Goal: Find specific page/section: Find specific page/section

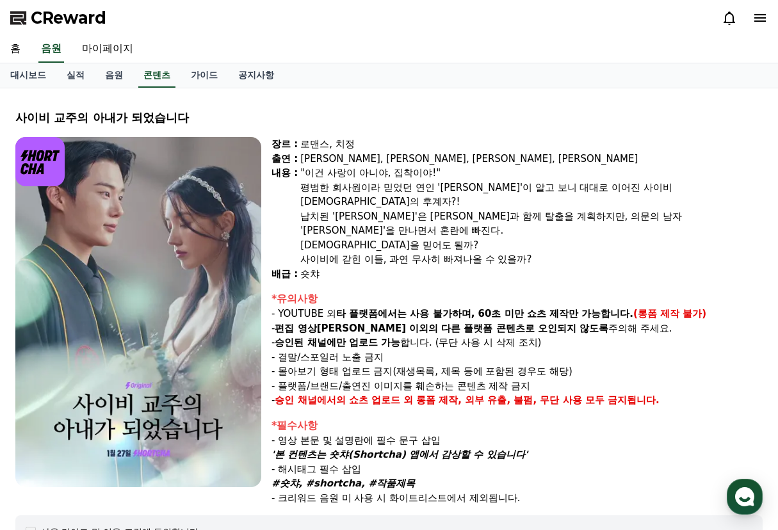
select select
click at [79, 16] on span "CReward" at bounding box center [69, 18] width 76 height 20
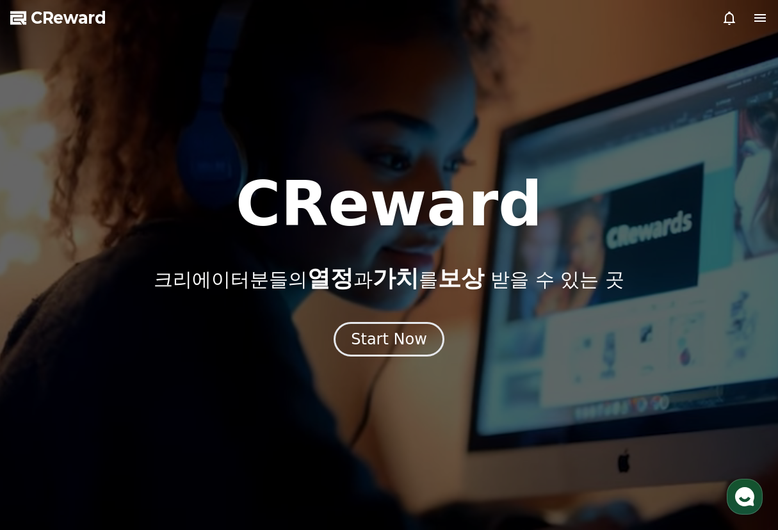
click at [382, 357] on div at bounding box center [389, 265] width 778 height 530
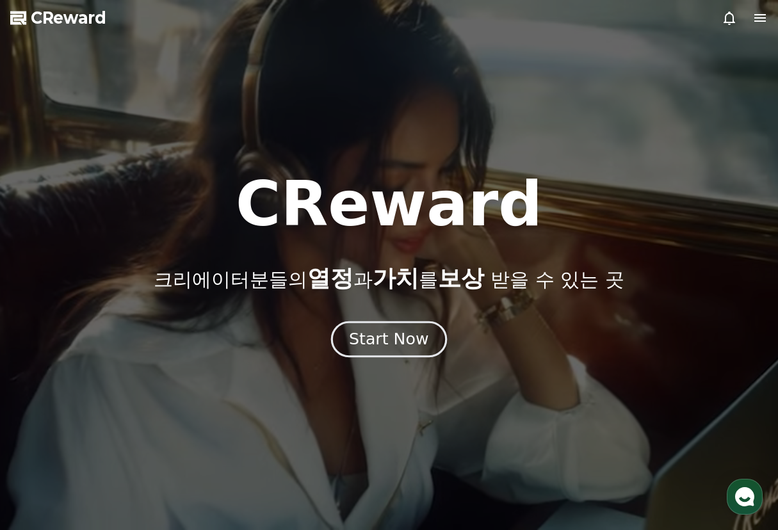
click at [372, 339] on div "Start Now" at bounding box center [388, 339] width 79 height 22
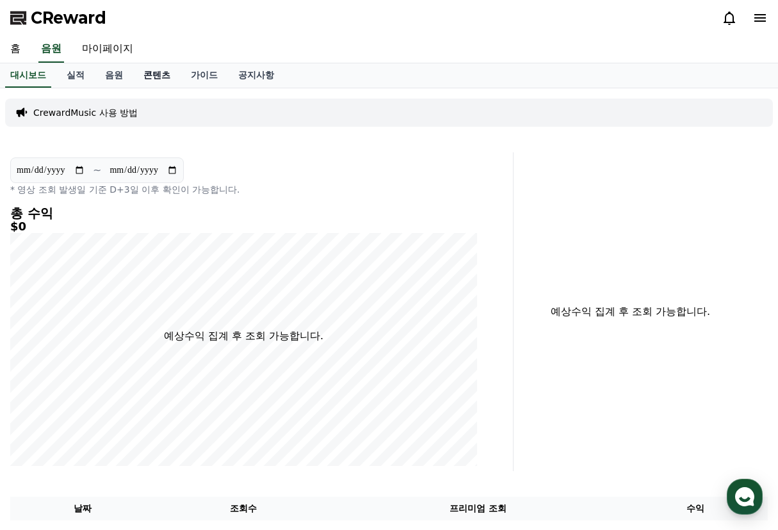
click at [152, 76] on link "콘텐츠" at bounding box center [156, 75] width 47 height 24
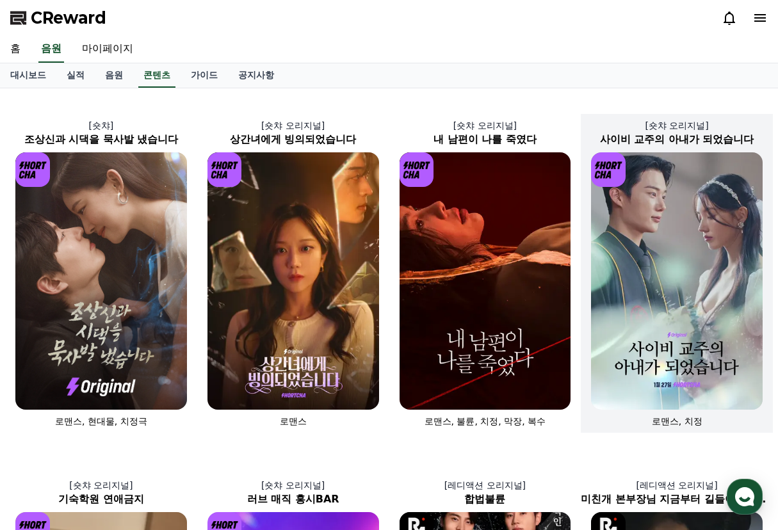
click at [728, 321] on img at bounding box center [677, 280] width 172 height 257
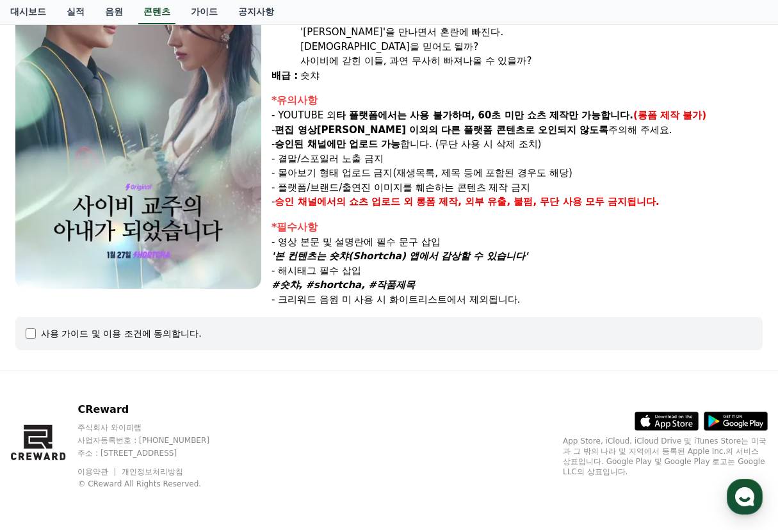
select select
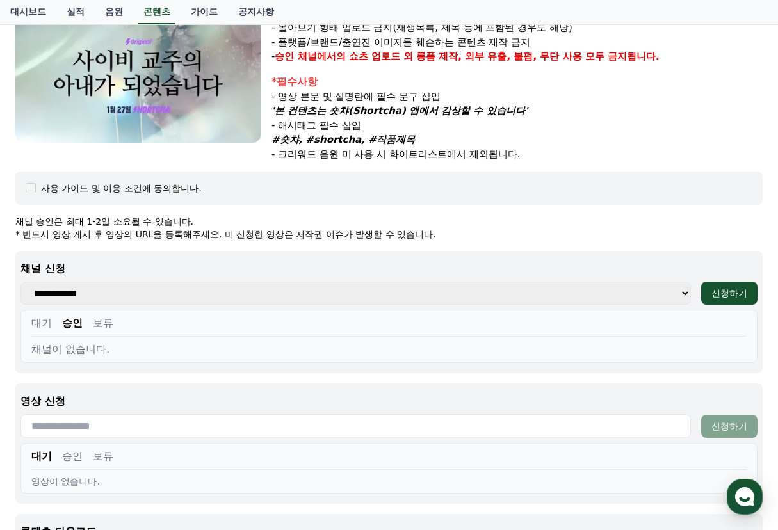
scroll to position [373, 0]
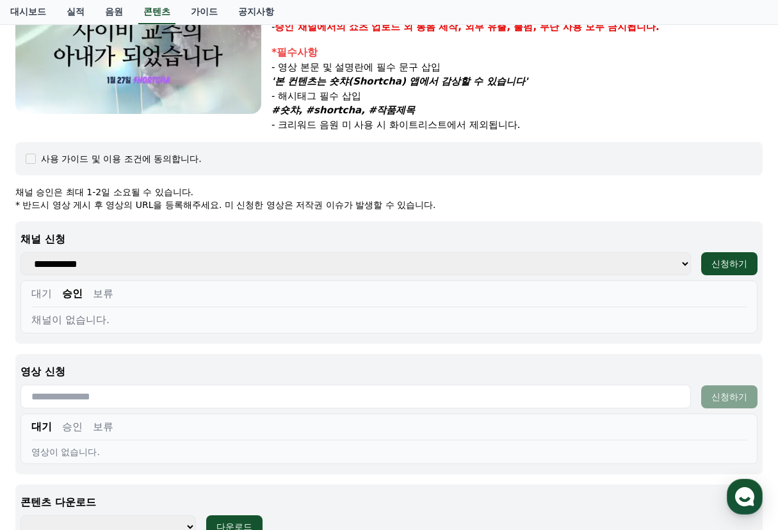
click at [40, 286] on button "대기" at bounding box center [41, 293] width 20 height 15
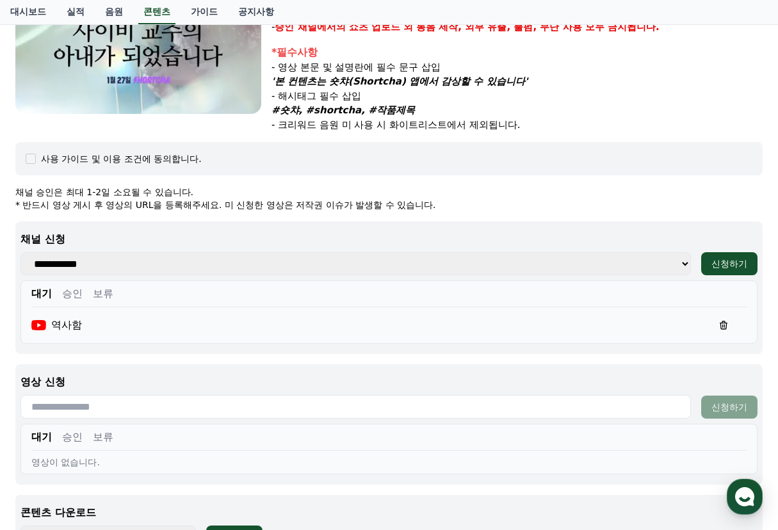
click at [344, 152] on div "사용 가이드 및 이용 조건에 동의합니다." at bounding box center [389, 158] width 727 height 13
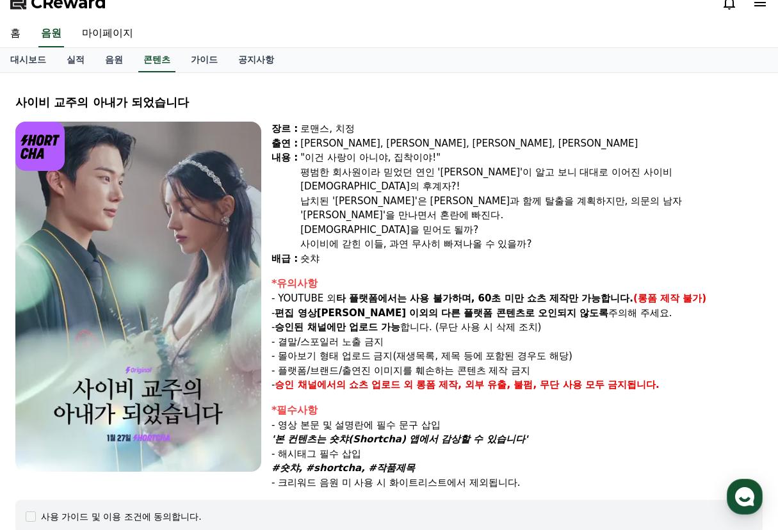
scroll to position [0, 0]
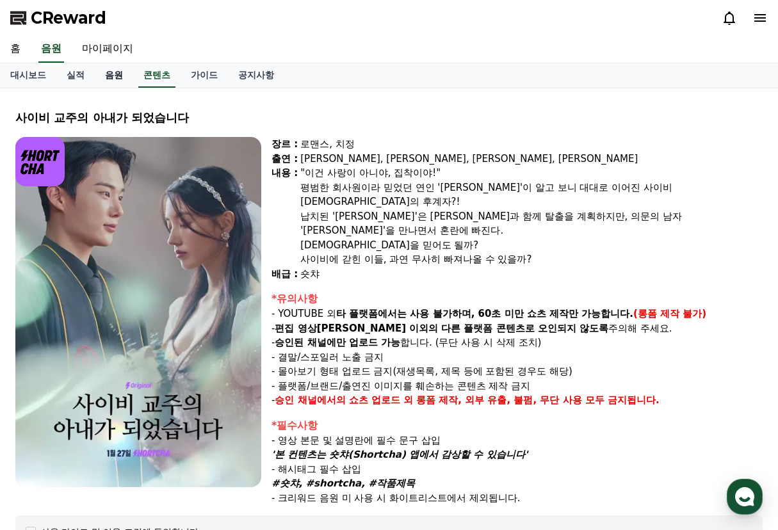
click at [116, 77] on link "음원" at bounding box center [114, 75] width 38 height 24
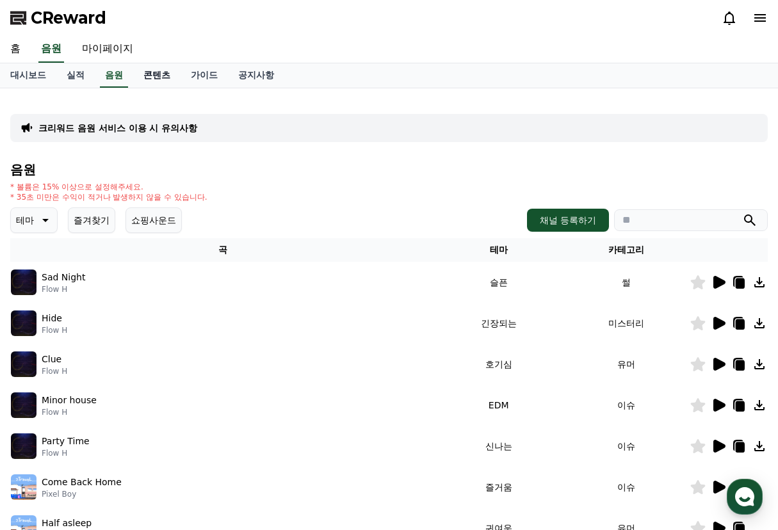
click at [155, 79] on link "콘텐츠" at bounding box center [156, 75] width 47 height 24
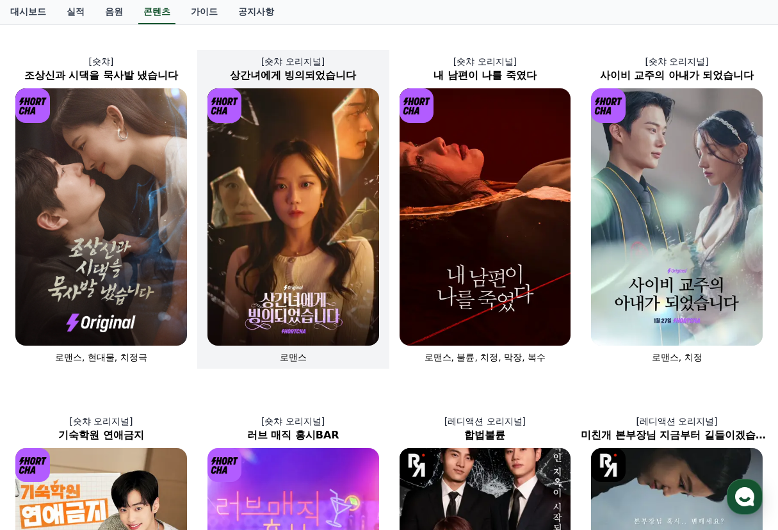
scroll to position [107, 0]
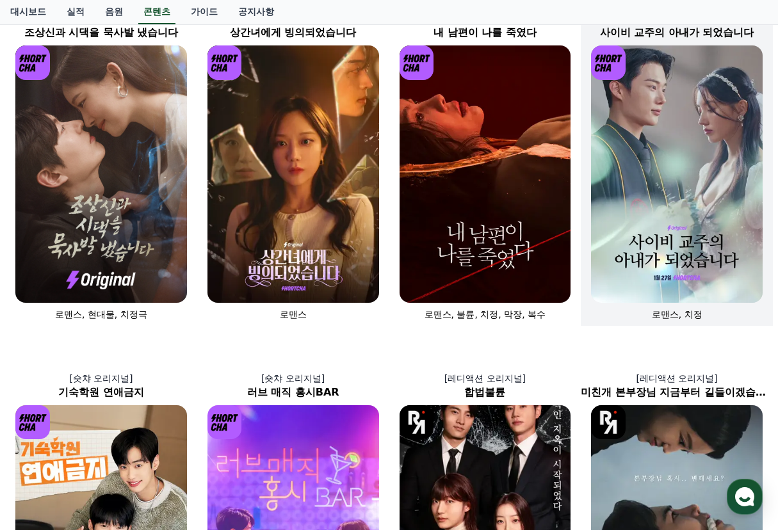
click at [664, 248] on img at bounding box center [677, 173] width 172 height 257
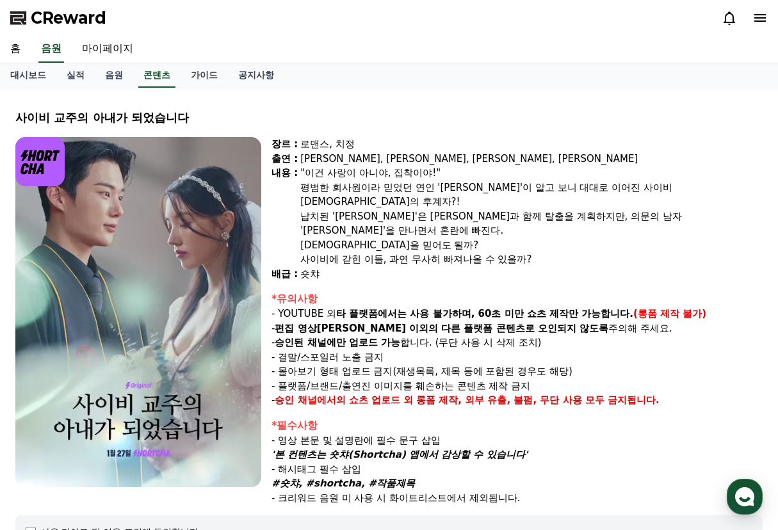
select select
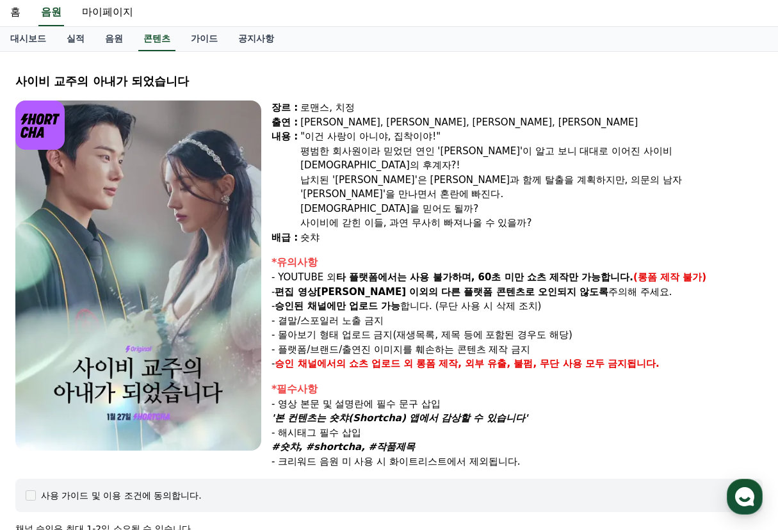
scroll to position [427, 0]
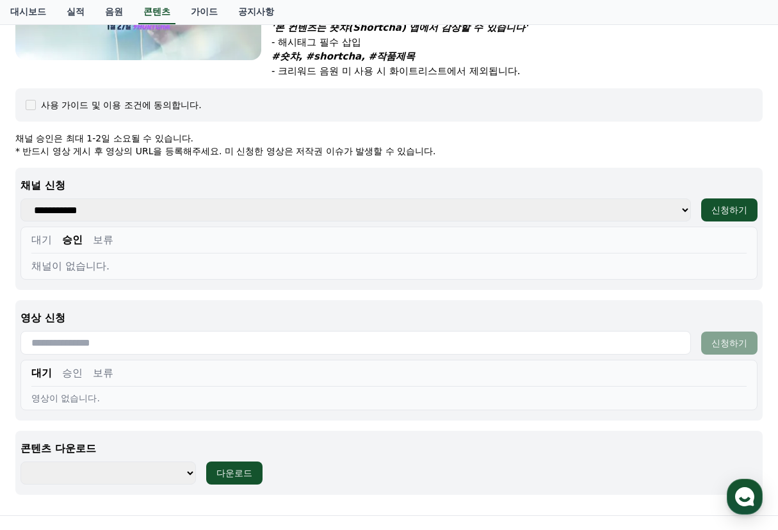
click at [49, 232] on button "대기" at bounding box center [41, 239] width 20 height 15
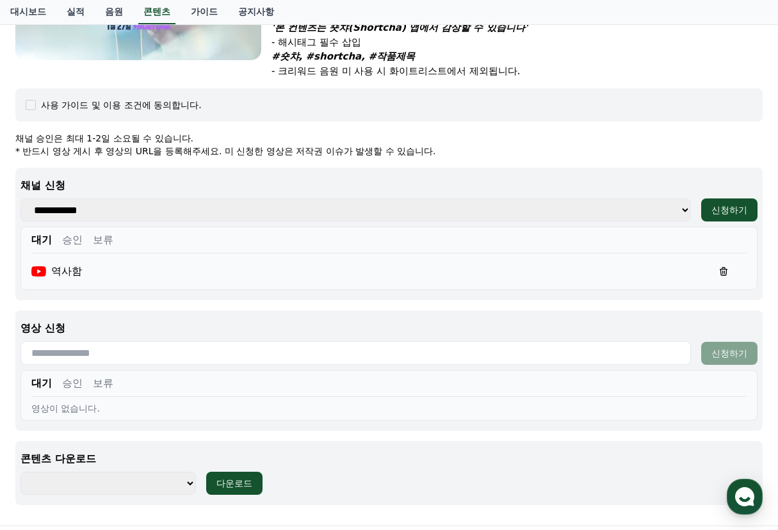
click at [64, 198] on select "**********" at bounding box center [355, 209] width 670 height 23
click at [463, 99] on div "사용 가이드 및 이용 조건에 동의합니다." at bounding box center [389, 105] width 727 height 13
